Goal: Book appointment/travel/reservation

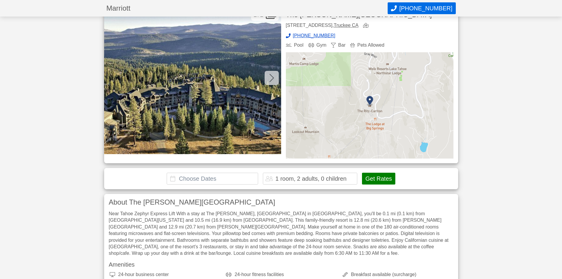
scroll to position [30, 0]
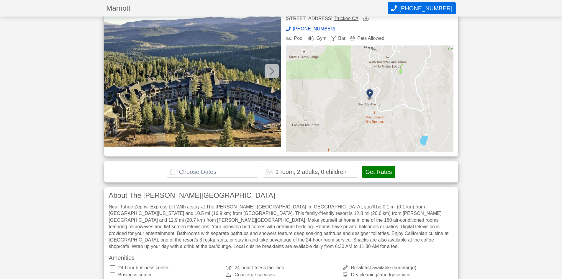
click at [205, 173] on input "text" at bounding box center [212, 172] width 91 height 12
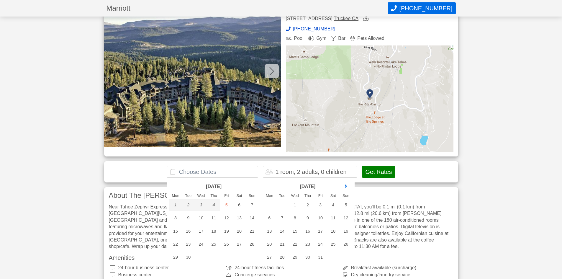
click at [347, 188] on link "next month" at bounding box center [345, 186] width 9 height 9
click at [347, 189] on link "next month" at bounding box center [345, 186] width 9 height 9
click at [347, 188] on link "next month" at bounding box center [345, 186] width 9 height 9
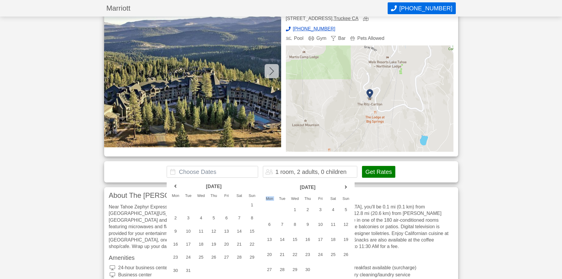
click at [347, 188] on link "next month" at bounding box center [345, 187] width 9 height 9
click at [347, 188] on link "next month" at bounding box center [345, 186] width 9 height 9
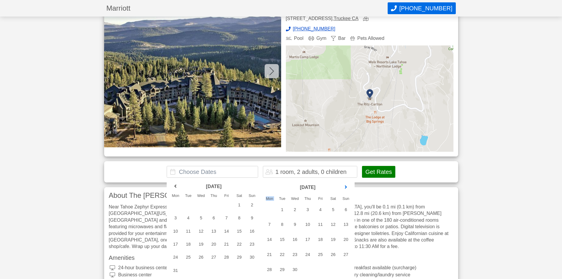
click at [347, 189] on link "next month" at bounding box center [345, 187] width 9 height 9
click at [187, 218] on div "8" at bounding box center [188, 218] width 13 height 12
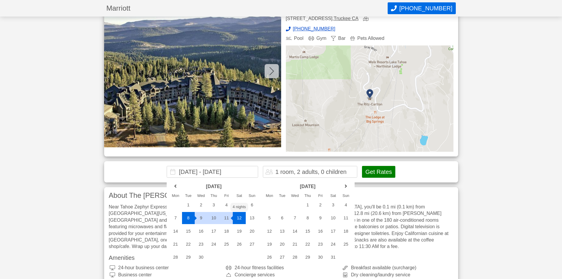
click at [238, 219] on div "12" at bounding box center [239, 218] width 13 height 12
type input "[DATE] - [DATE]"
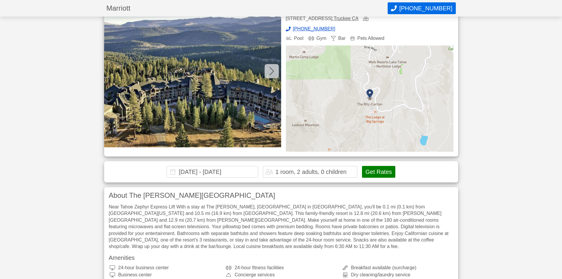
click at [309, 172] on div "1 room, 2 adults, 0 children" at bounding box center [310, 172] width 71 height 6
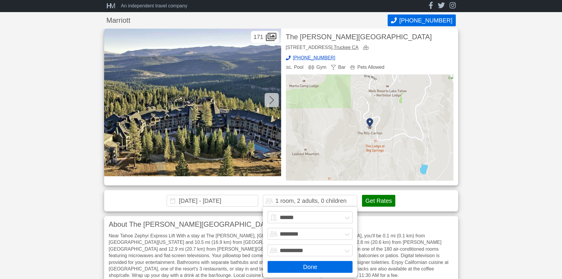
scroll to position [0, 0]
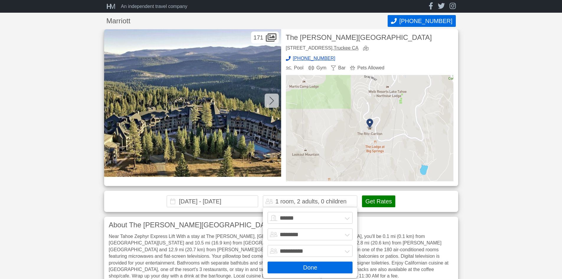
click at [346, 236] on select "******* ******** ******** ********" at bounding box center [310, 234] width 85 height 12
select select "*"
click at [268, 228] on select "******* ******** ******** ********" at bounding box center [310, 234] width 85 height 12
click at [378, 202] on button "Get Rates" at bounding box center [378, 201] width 33 height 12
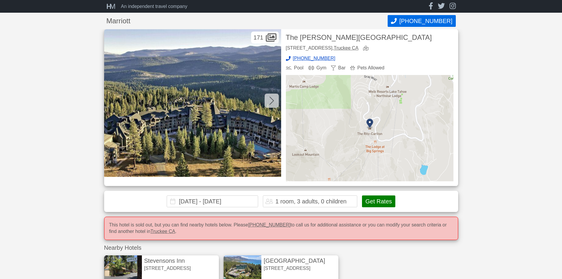
click at [358, 50] on link "Truckee CA" at bounding box center [346, 47] width 25 height 5
